Goal: Check status

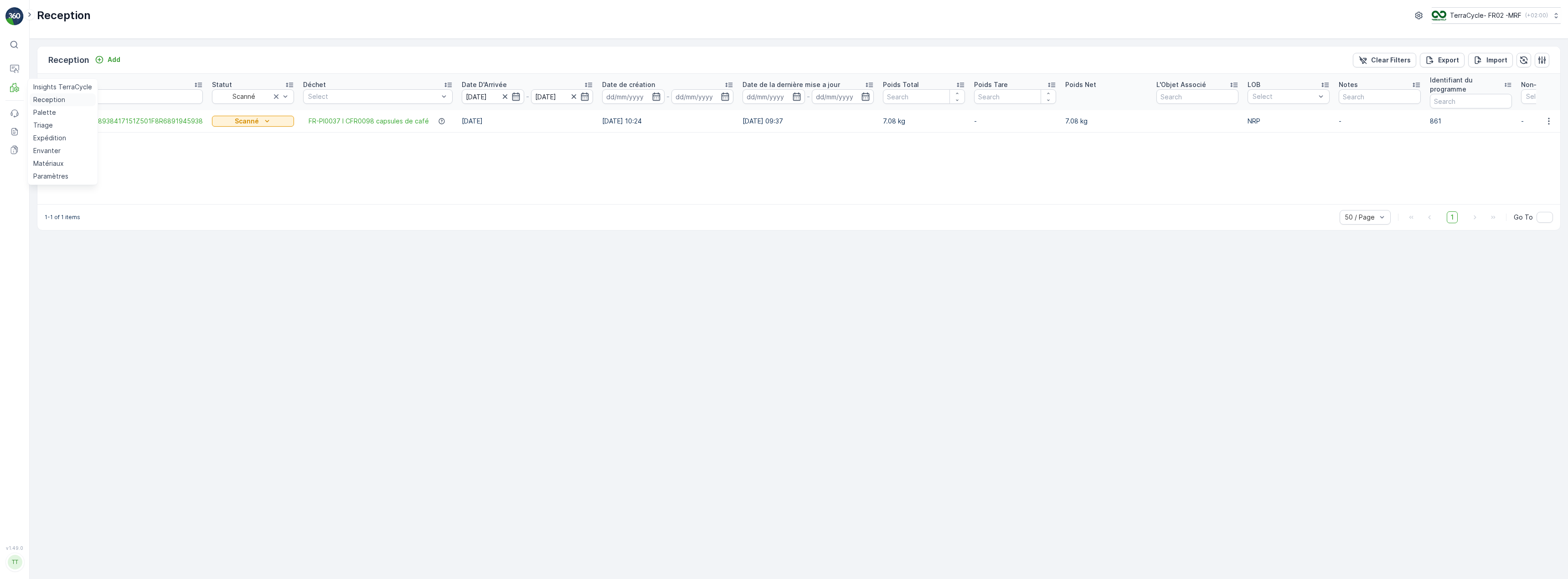
click at [49, 102] on p "Reception" at bounding box center [49, 100] width 32 height 9
click at [45, 100] on p "Reception" at bounding box center [49, 100] width 32 height 9
click at [501, 94] on icon "button" at bounding box center [506, 97] width 9 height 9
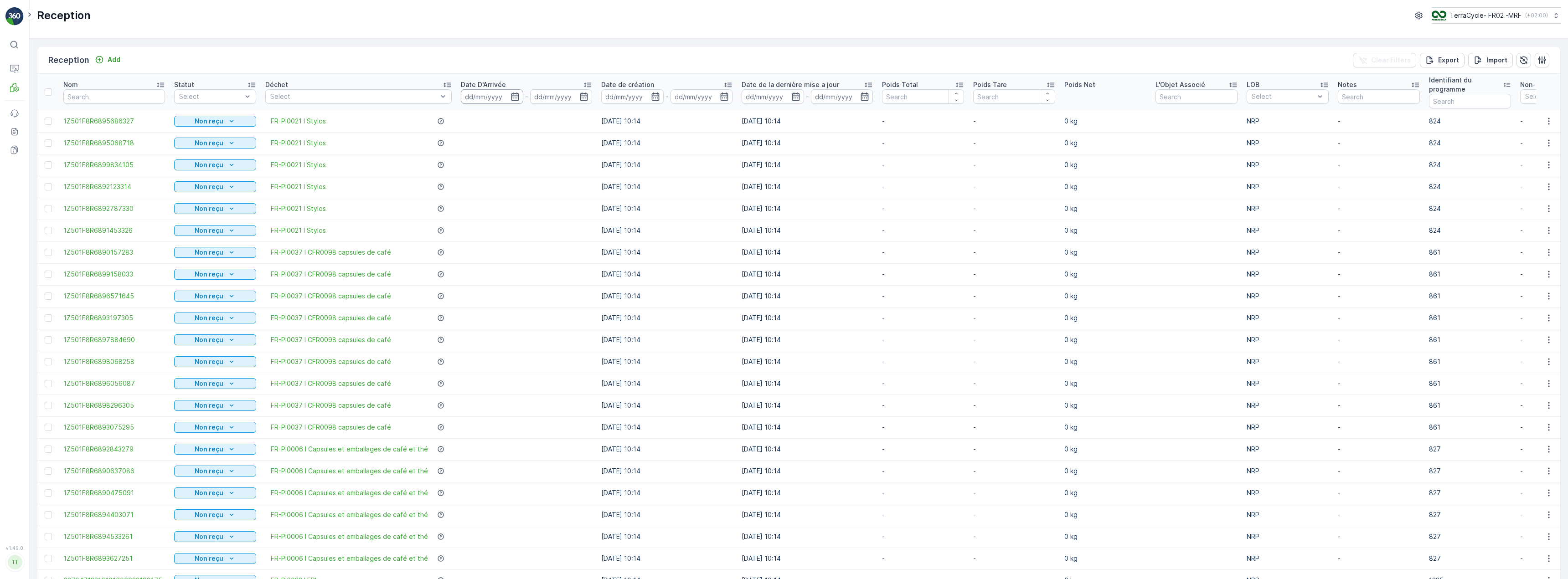
click at [475, 99] on input at bounding box center [491, 97] width 62 height 15
click at [584, 153] on div "3" at bounding box center [584, 152] width 15 height 15
type input "[DATE]"
click at [584, 153] on div "3" at bounding box center [584, 152] width 15 height 15
type input "[DATE]"
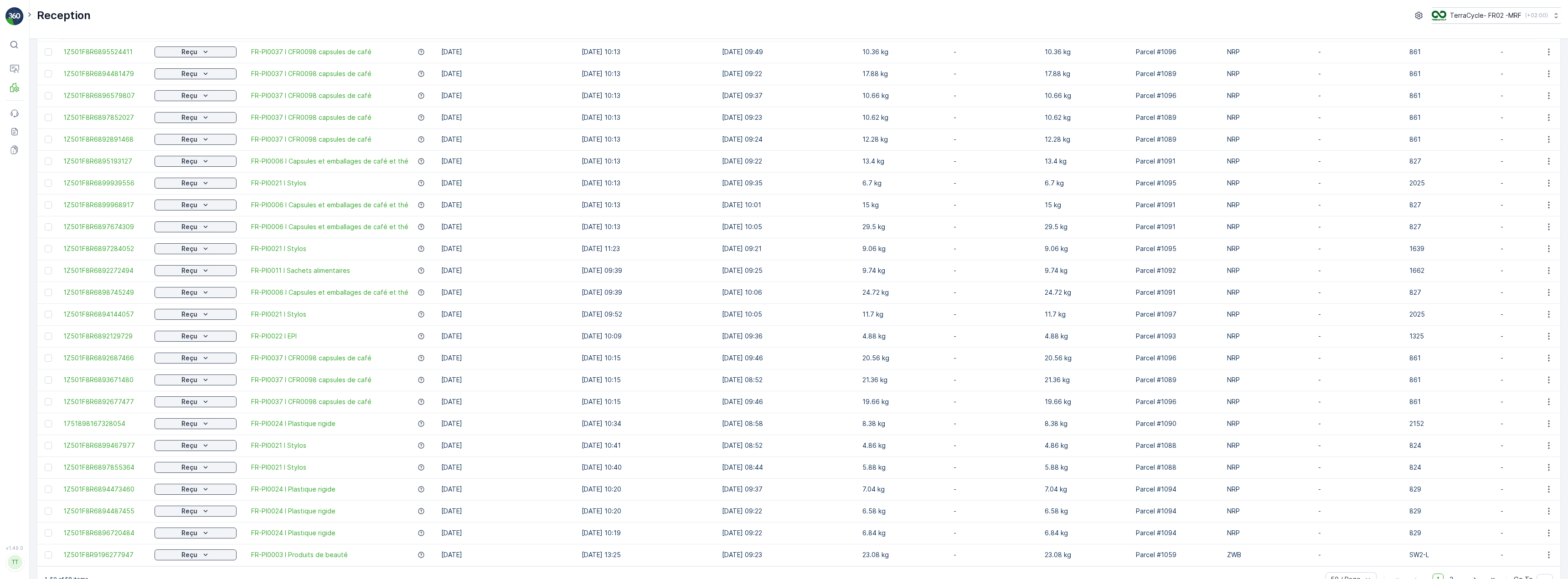
scroll to position [664, 0]
